Goal: Task Accomplishment & Management: Manage account settings

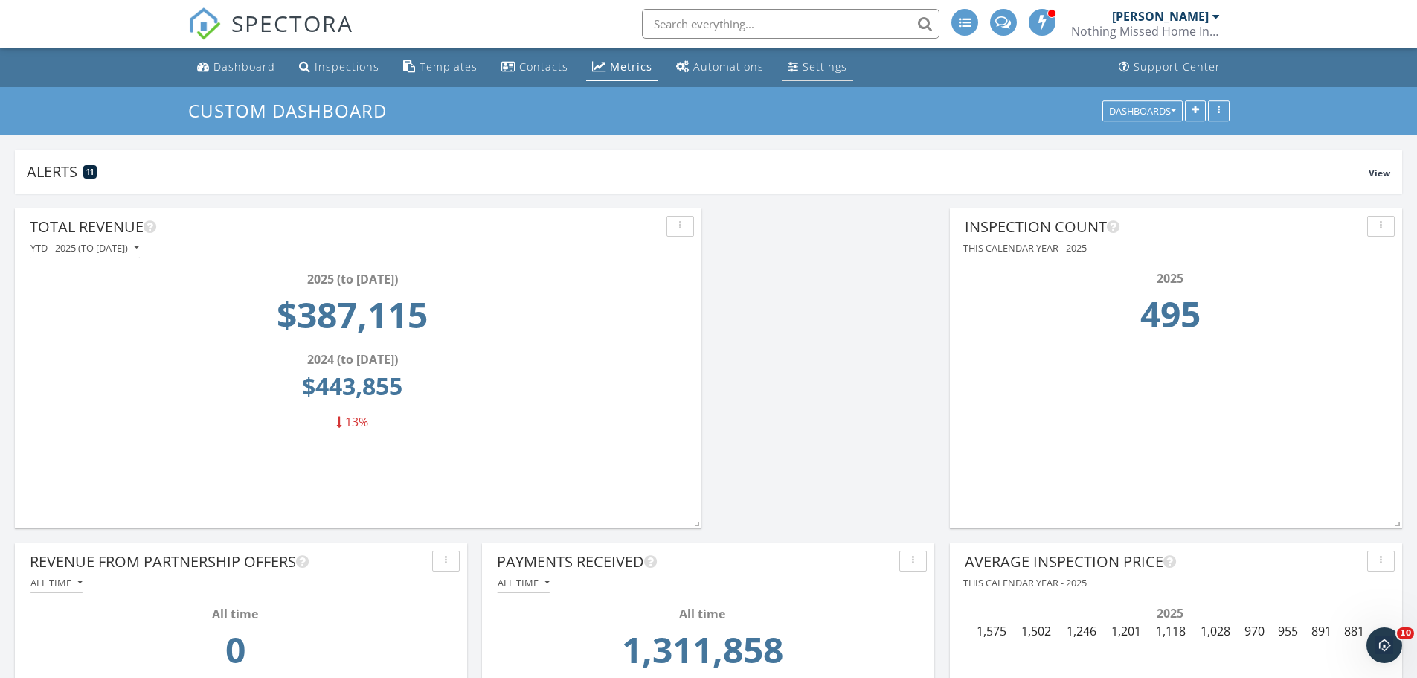
click at [815, 63] on div "Settings" at bounding box center [825, 67] width 45 height 14
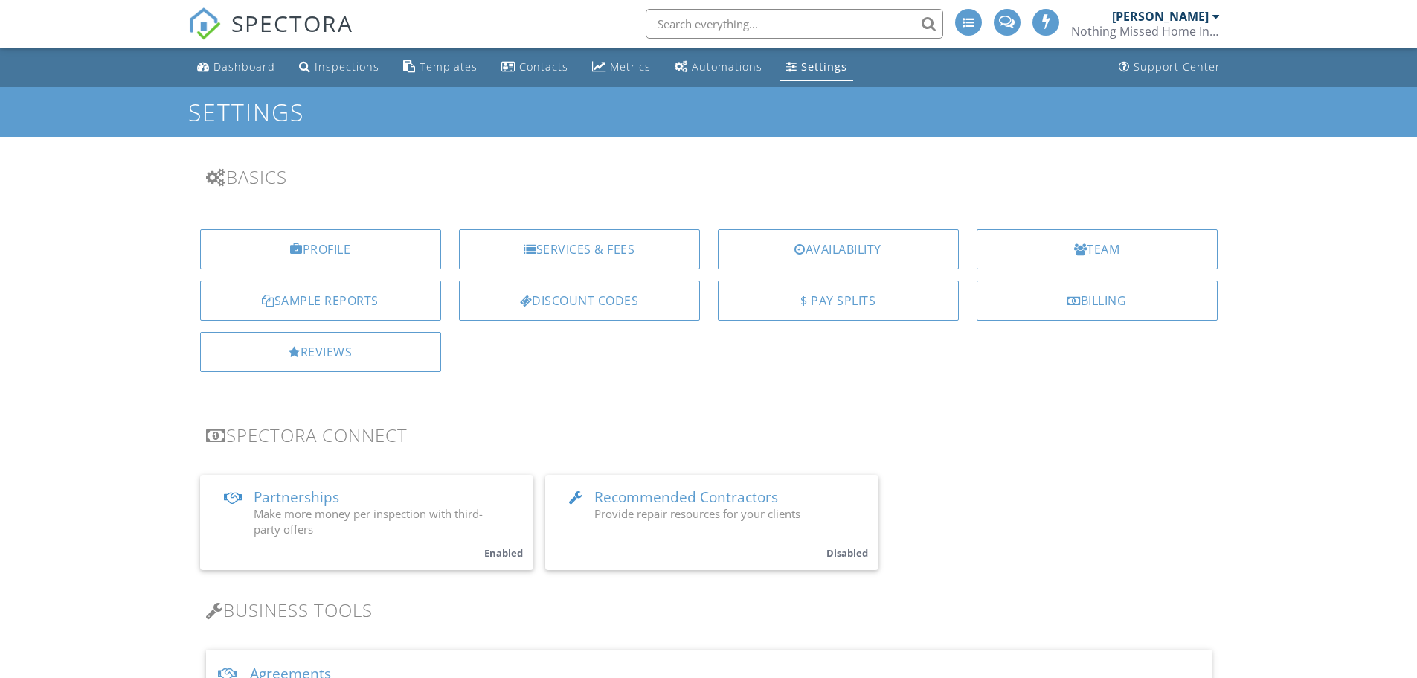
scroll to position [372, 0]
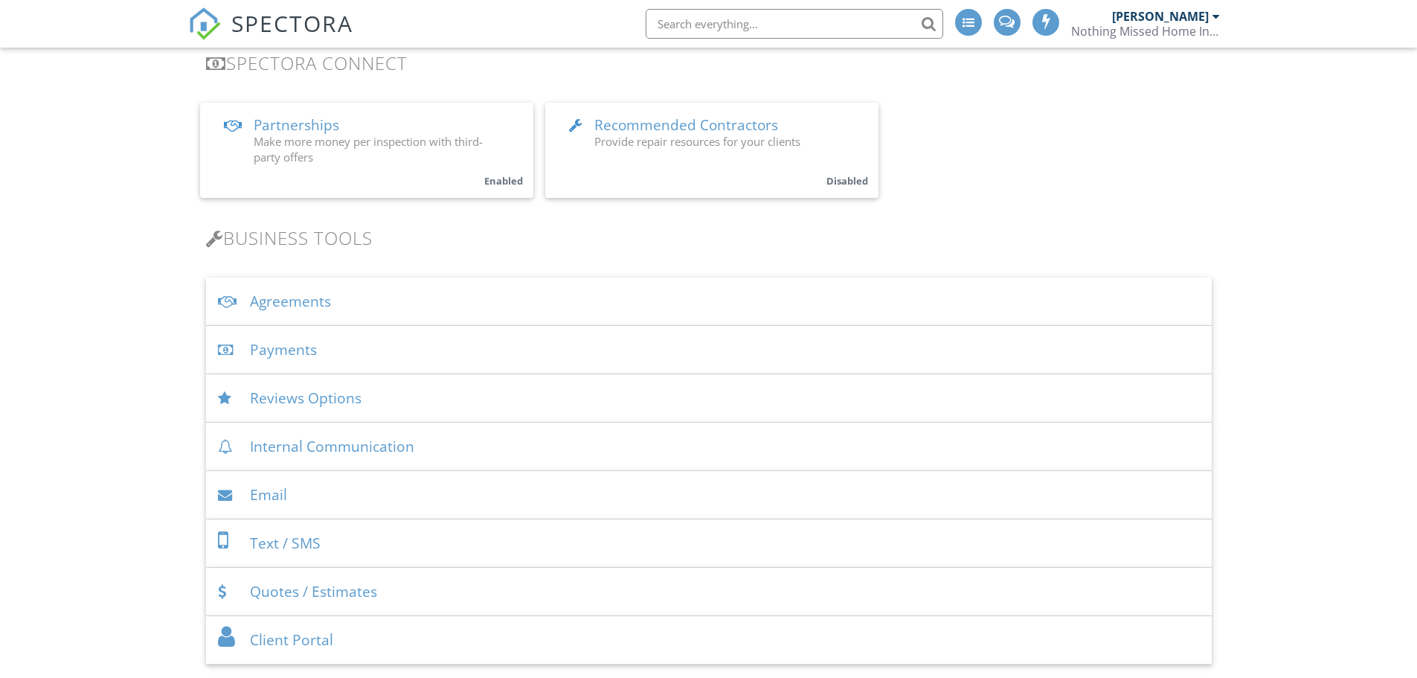
click at [297, 353] on div "Payments" at bounding box center [709, 350] width 1006 height 48
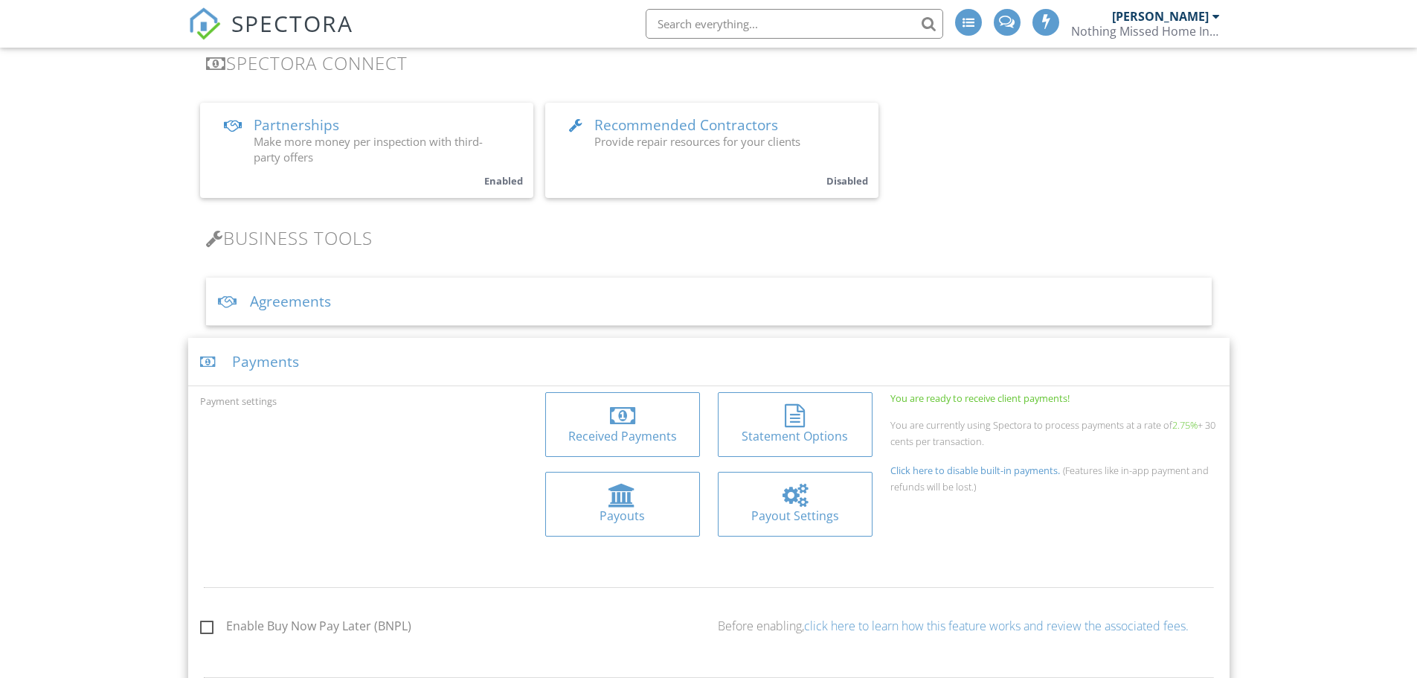
click at [647, 511] on div "Payouts" at bounding box center [622, 515] width 131 height 16
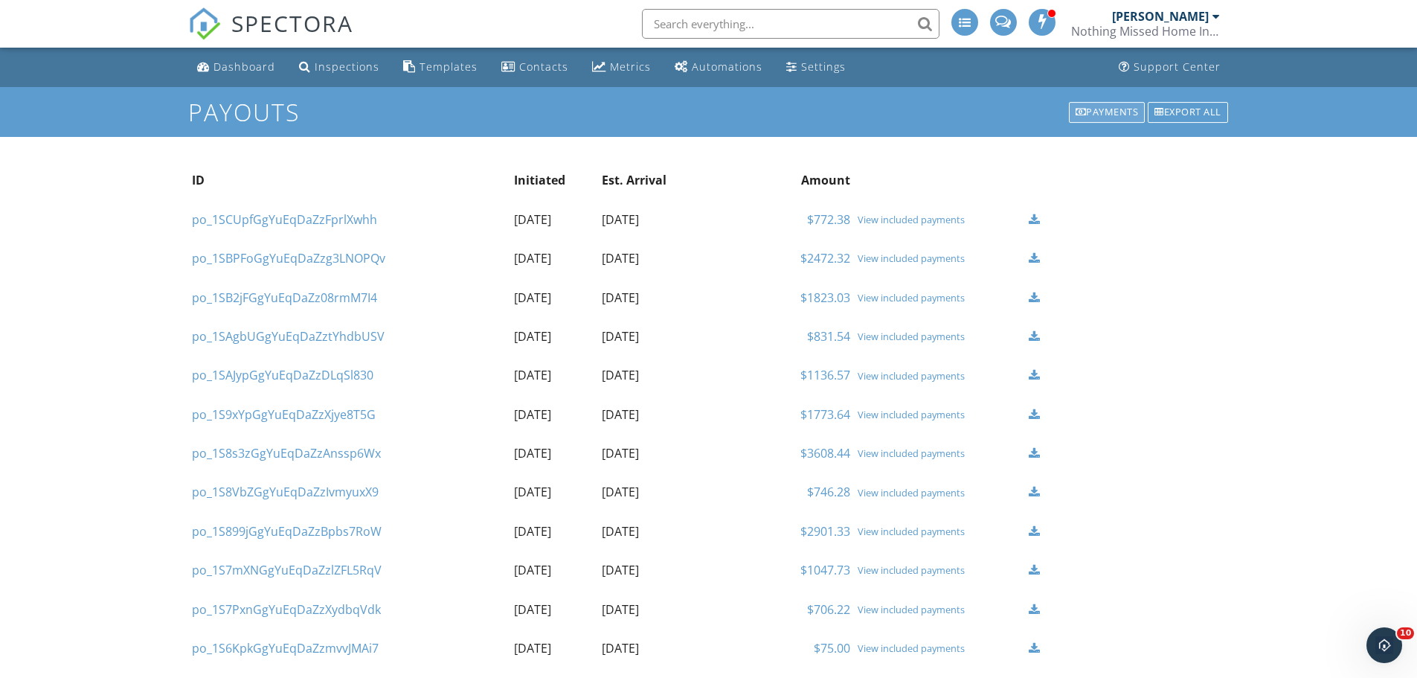
click at [1098, 111] on div "Payments" at bounding box center [1107, 112] width 77 height 21
